Goal: Use online tool/utility: Utilize a website feature to perform a specific function

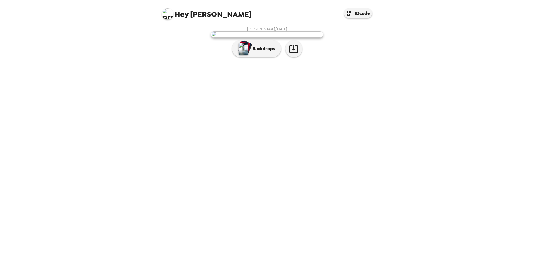
click at [263, 52] on p "Backdrops" at bounding box center [262, 48] width 25 height 7
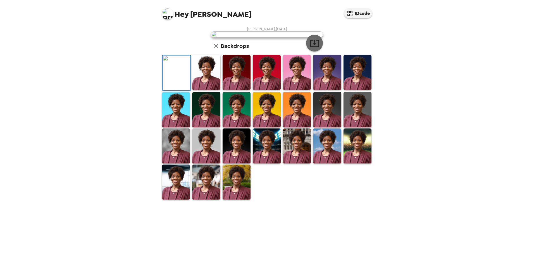
click at [312, 47] on icon "button" at bounding box center [314, 43] width 9 height 7
click at [210, 90] on img at bounding box center [206, 72] width 28 height 35
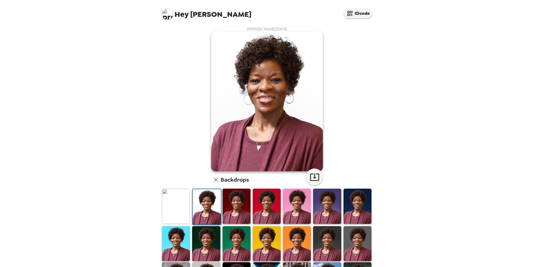
click at [238, 206] on img at bounding box center [237, 205] width 28 height 35
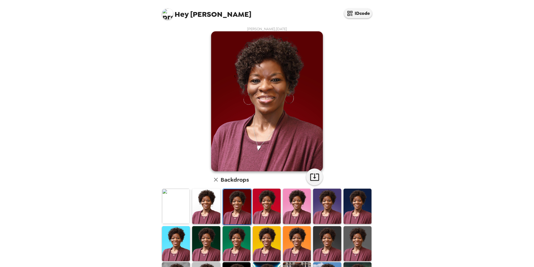
click at [171, 205] on img at bounding box center [176, 205] width 28 height 35
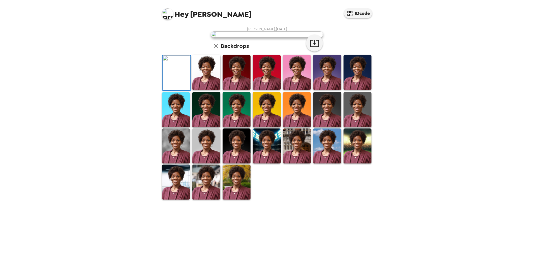
click at [199, 90] on img at bounding box center [206, 72] width 28 height 35
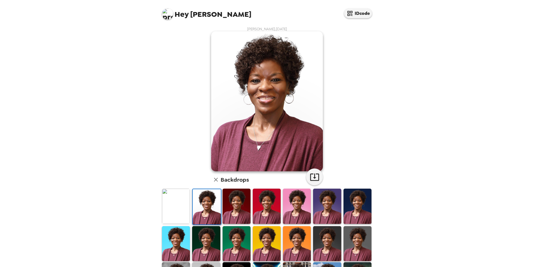
click at [228, 207] on img at bounding box center [237, 205] width 28 height 35
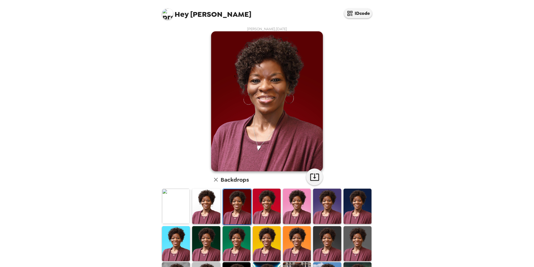
click at [203, 207] on img at bounding box center [206, 205] width 28 height 35
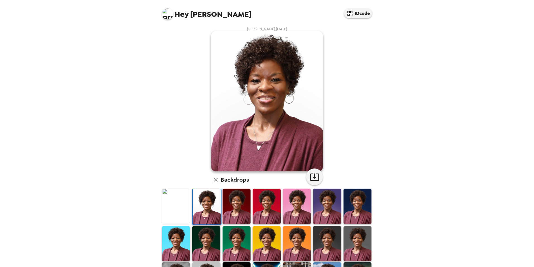
click at [181, 246] on img at bounding box center [176, 243] width 28 height 35
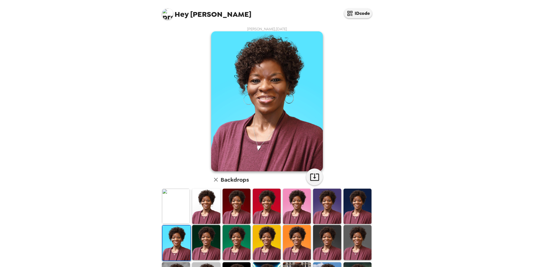
click at [208, 212] on img at bounding box center [206, 205] width 28 height 35
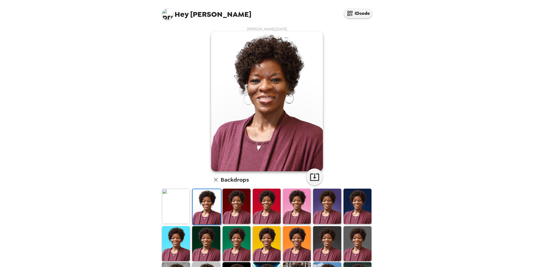
click at [204, 208] on img at bounding box center [207, 206] width 28 height 35
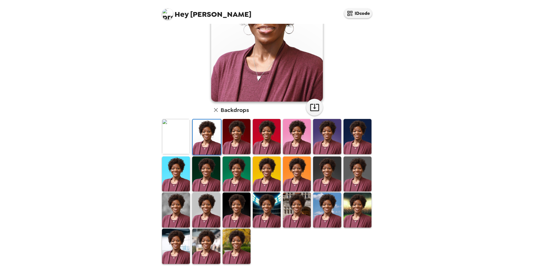
scroll to position [72, 0]
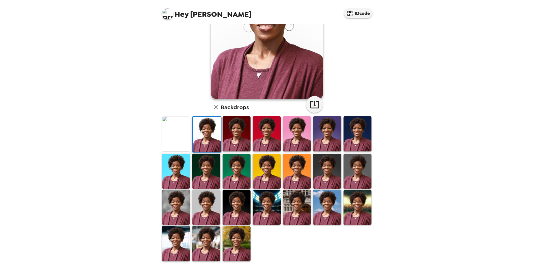
click at [179, 246] on img at bounding box center [176, 242] width 28 height 35
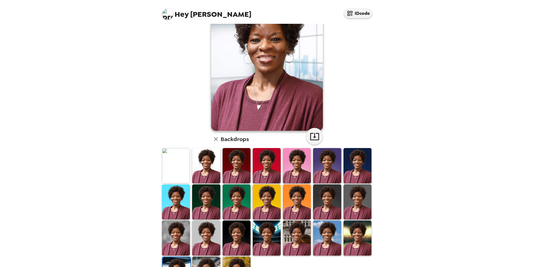
scroll to position [0, 0]
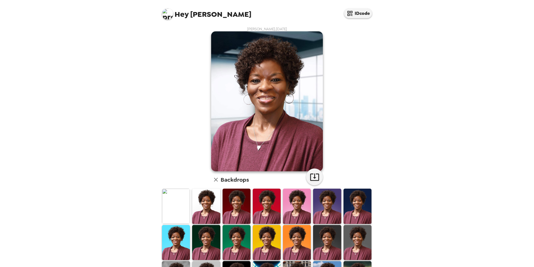
click at [205, 210] on img at bounding box center [206, 205] width 28 height 35
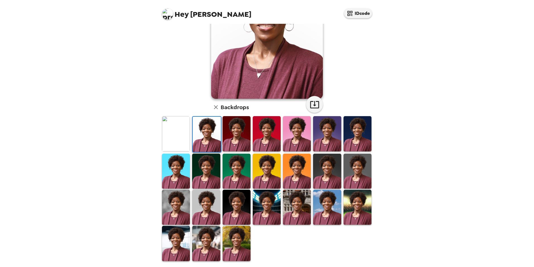
click at [177, 239] on img at bounding box center [176, 242] width 28 height 35
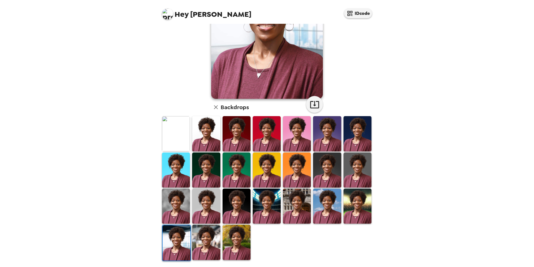
click at [208, 232] on img at bounding box center [206, 241] width 28 height 35
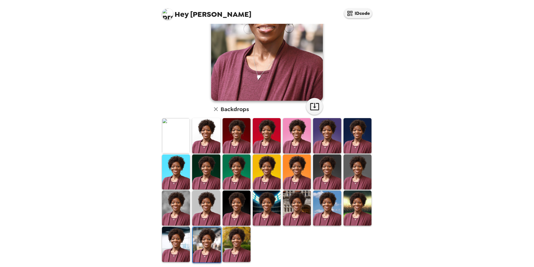
scroll to position [72, 0]
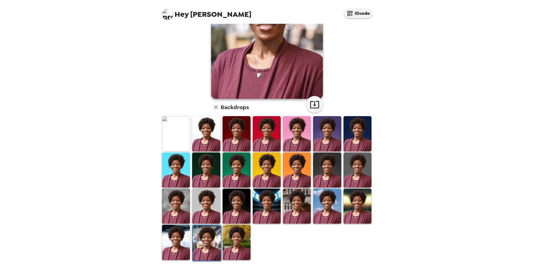
click at [232, 236] on img at bounding box center [237, 241] width 28 height 35
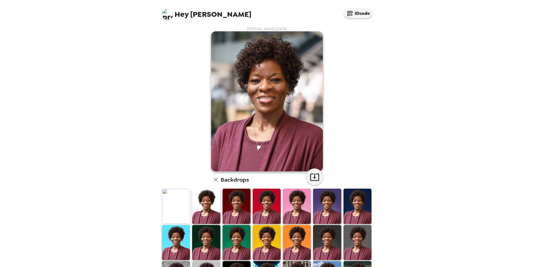
scroll to position [72, 0]
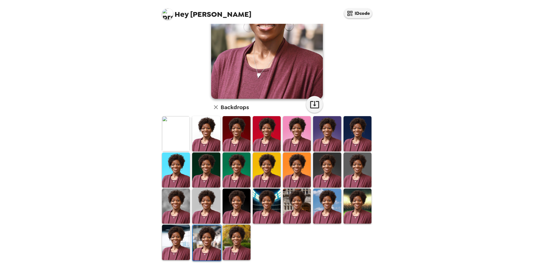
click at [209, 139] on img at bounding box center [206, 133] width 28 height 35
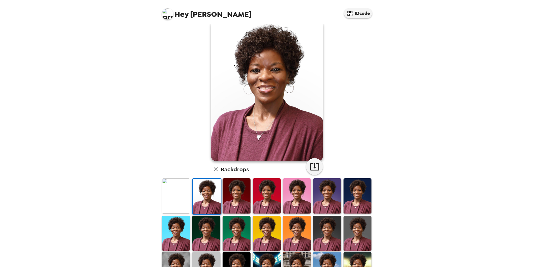
scroll to position [0, 0]
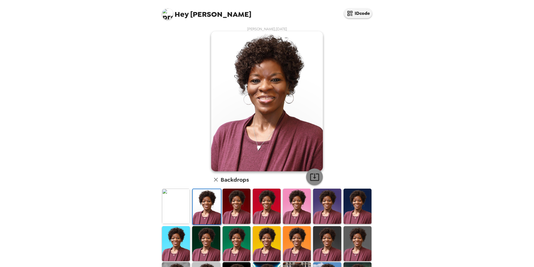
click at [310, 178] on icon "button" at bounding box center [315, 177] width 10 height 10
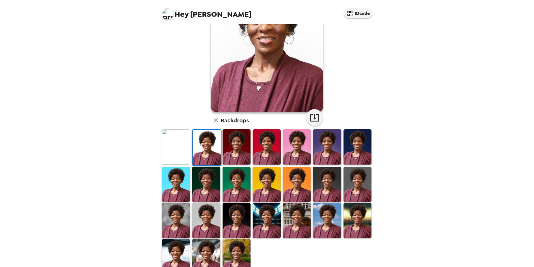
scroll to position [72, 0]
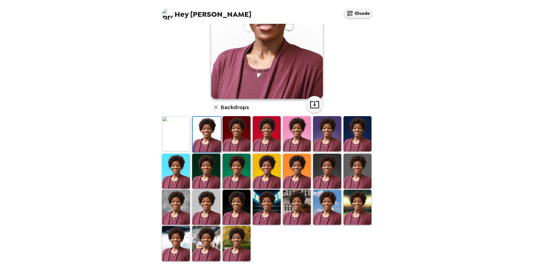
click at [172, 238] on img at bounding box center [176, 242] width 28 height 35
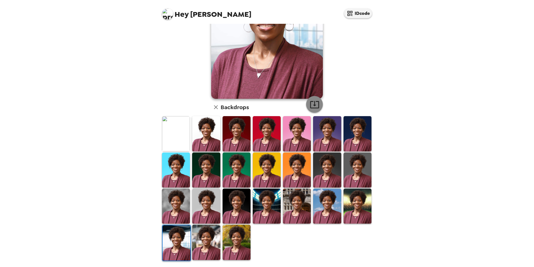
click at [311, 104] on icon "button" at bounding box center [315, 104] width 10 height 10
click at [270, 173] on img at bounding box center [267, 169] width 28 height 35
